Goal: Transaction & Acquisition: Purchase product/service

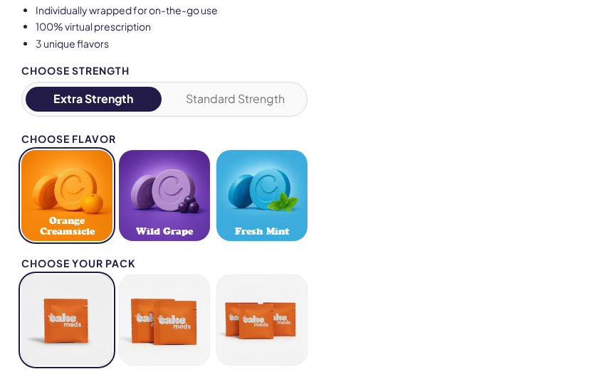
scroll to position [948, 0]
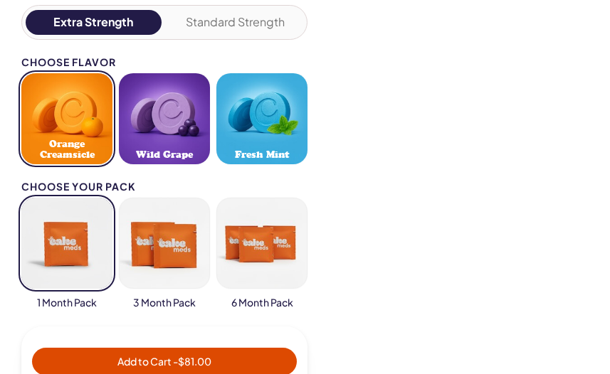
click at [81, 250] on button "button" at bounding box center [66, 243] width 91 height 91
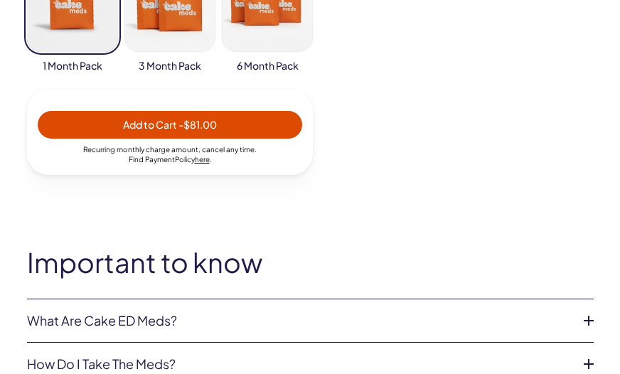
scroll to position [0, 0]
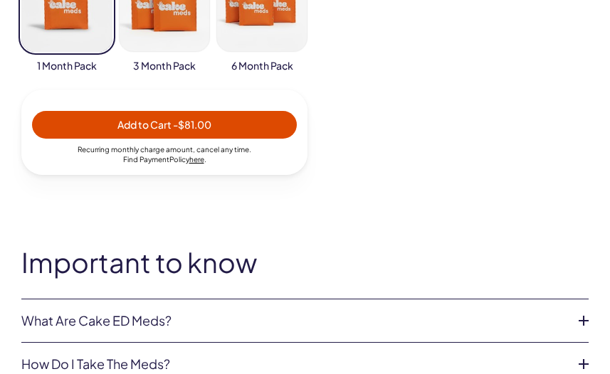
click at [196, 134] on button "Add to Cart - $81.00" at bounding box center [164, 125] width 265 height 28
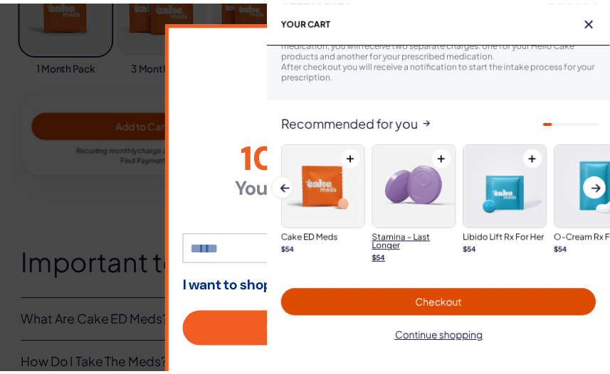
scroll to position [282, 0]
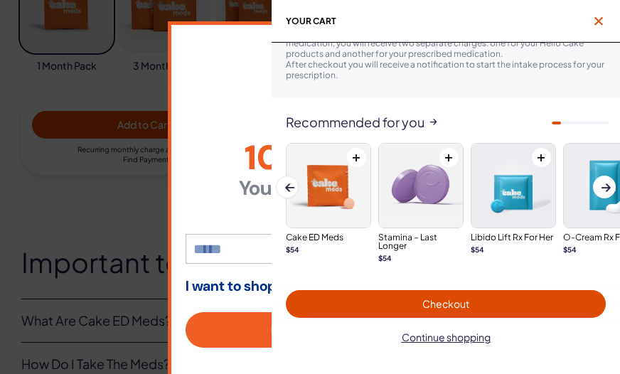
click at [595, 23] on icon "button" at bounding box center [599, 21] width 9 height 9
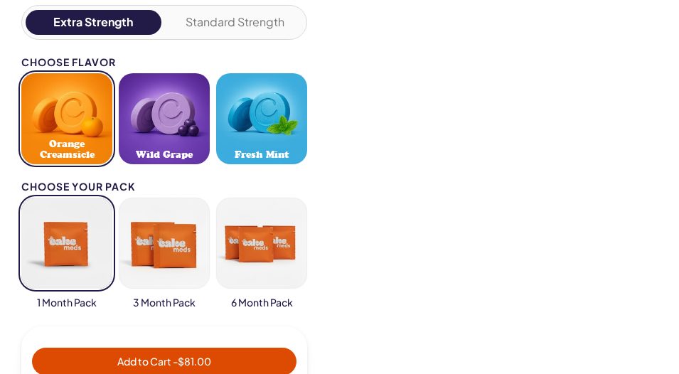
scroll to position [1067, 0]
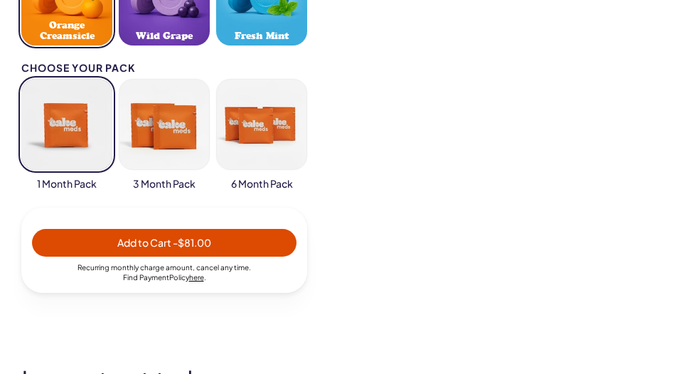
click at [134, 139] on button "button" at bounding box center [164, 124] width 91 height 91
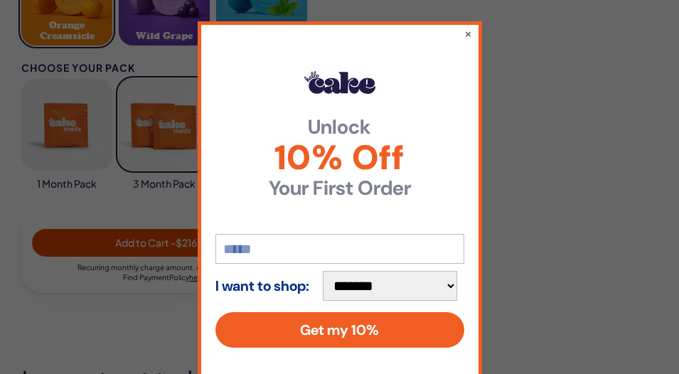
scroll to position [95, 0]
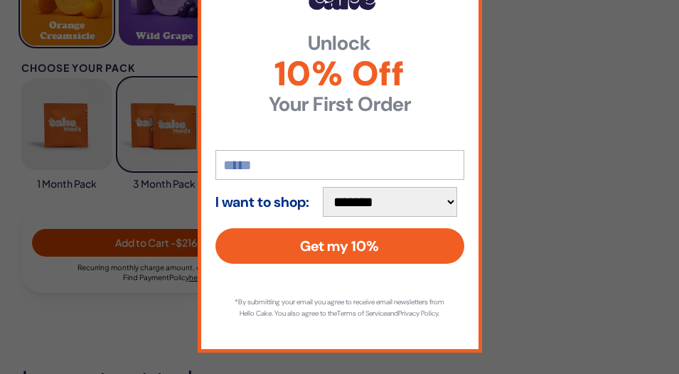
click at [266, 155] on input "email" at bounding box center [340, 165] width 249 height 30
type input "**********"
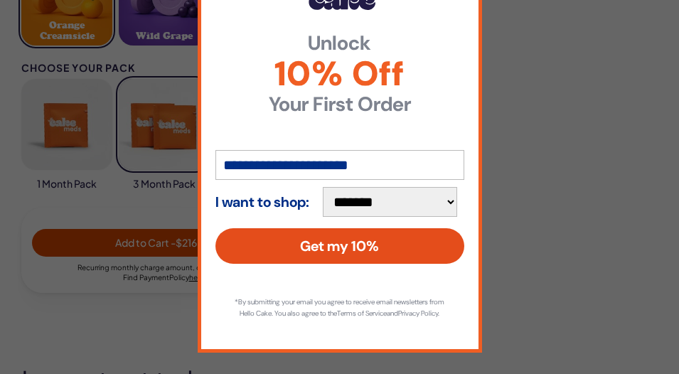
click at [304, 230] on button "Get my 10%" at bounding box center [340, 246] width 249 height 36
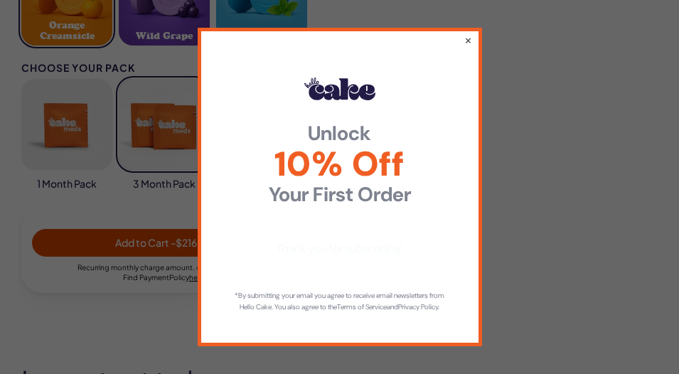
scroll to position [0, 0]
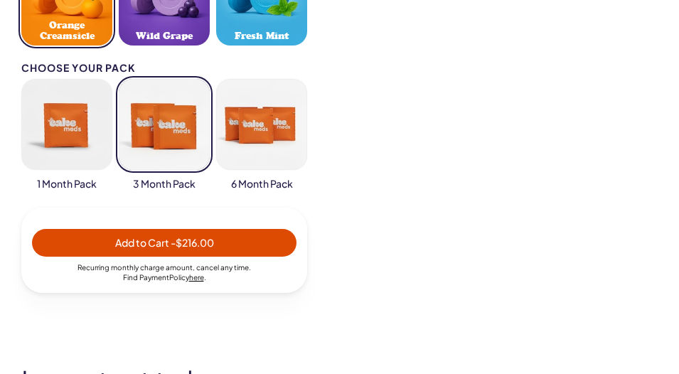
click at [46, 132] on button "button" at bounding box center [66, 124] width 91 height 91
